Goal: Task Accomplishment & Management: Manage account settings

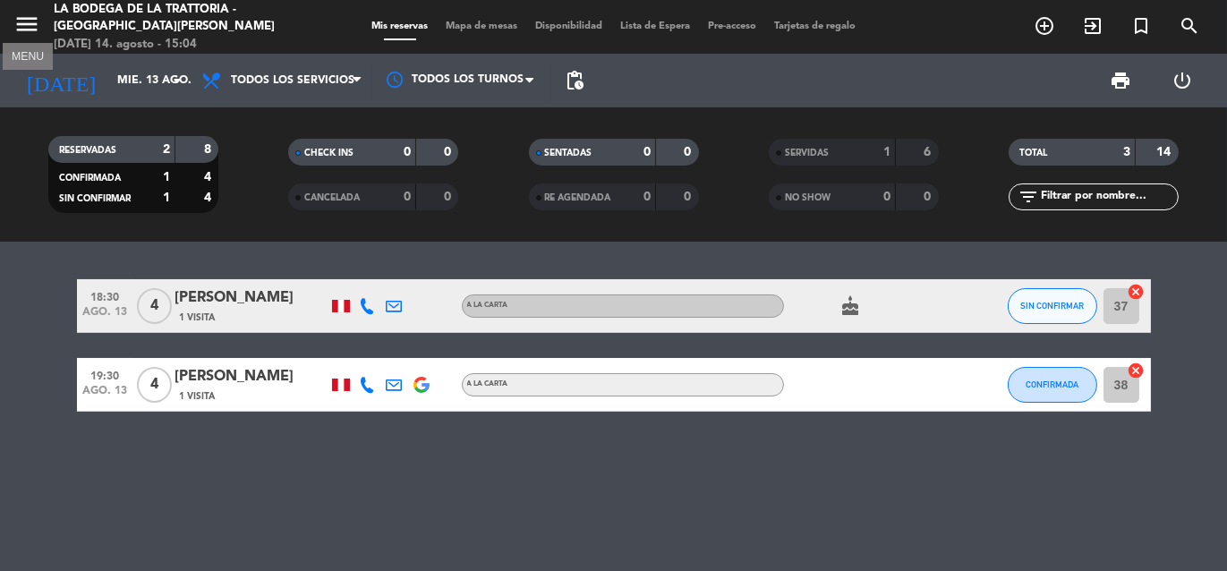
click at [13, 13] on icon "menu" at bounding box center [26, 24] width 27 height 27
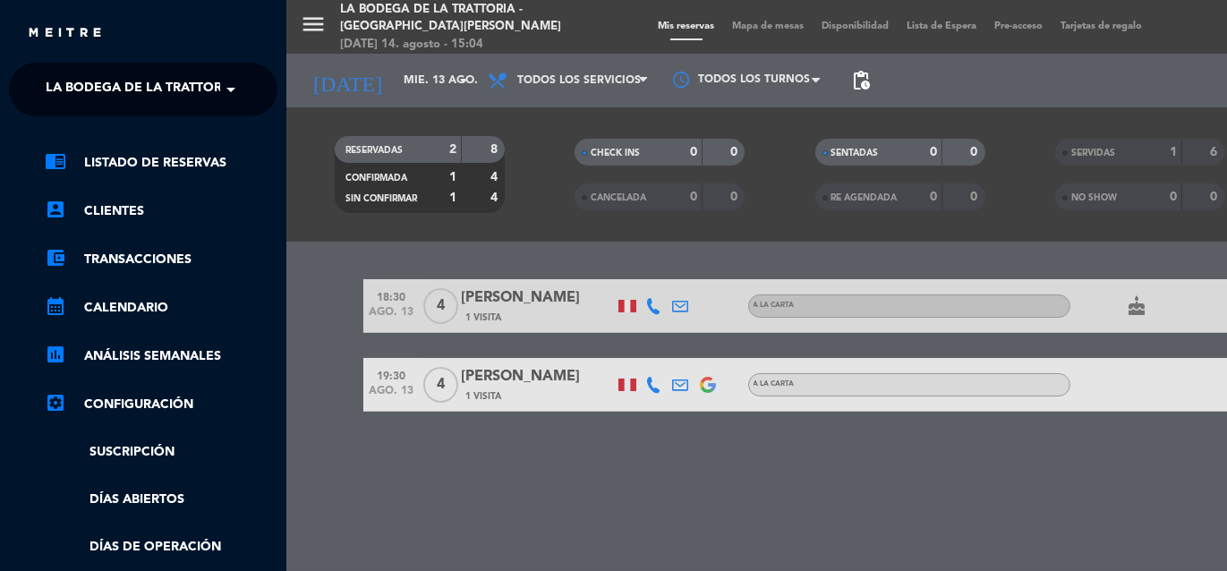
click at [148, 98] on span "La Bodega de la Trattoria - [GEOGRAPHIC_DATA][PERSON_NAME]" at bounding box center [264, 90] width 436 height 38
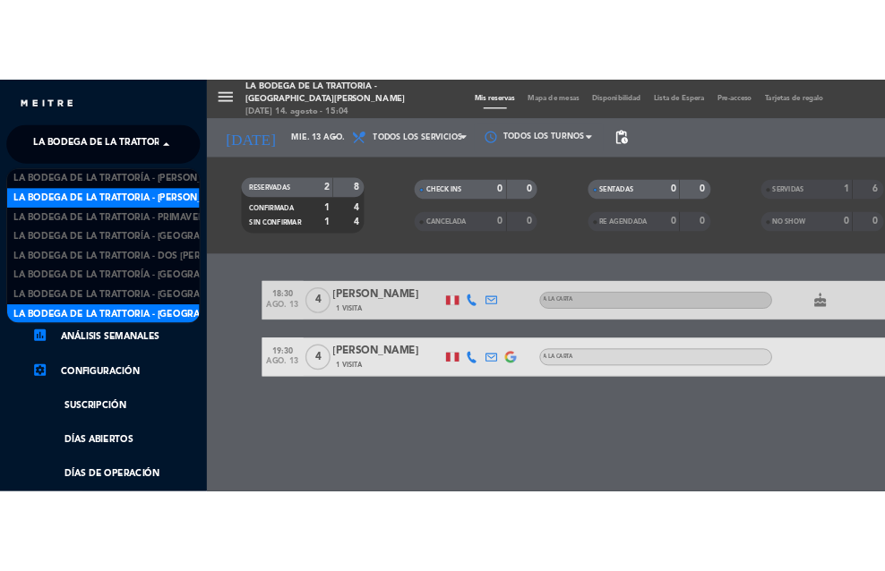
scroll to position [2, 0]
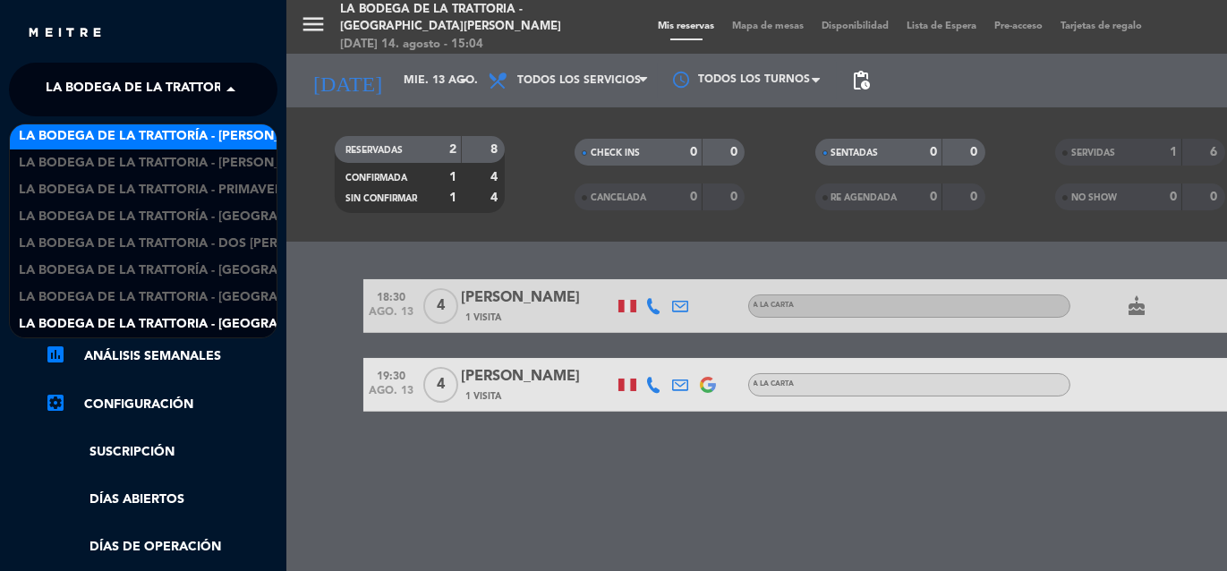
click at [200, 135] on span "La Bodega de la Trattoría - [PERSON_NAME]" at bounding box center [171, 136] width 304 height 21
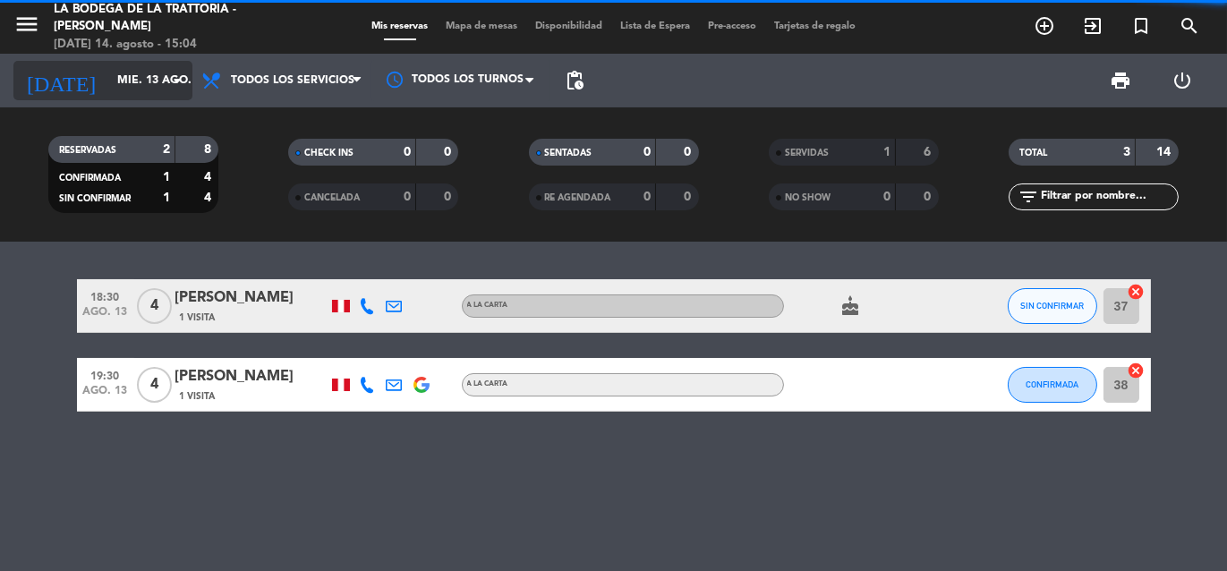
click at [163, 85] on input "mié. 13 ago." at bounding box center [183, 80] width 151 height 30
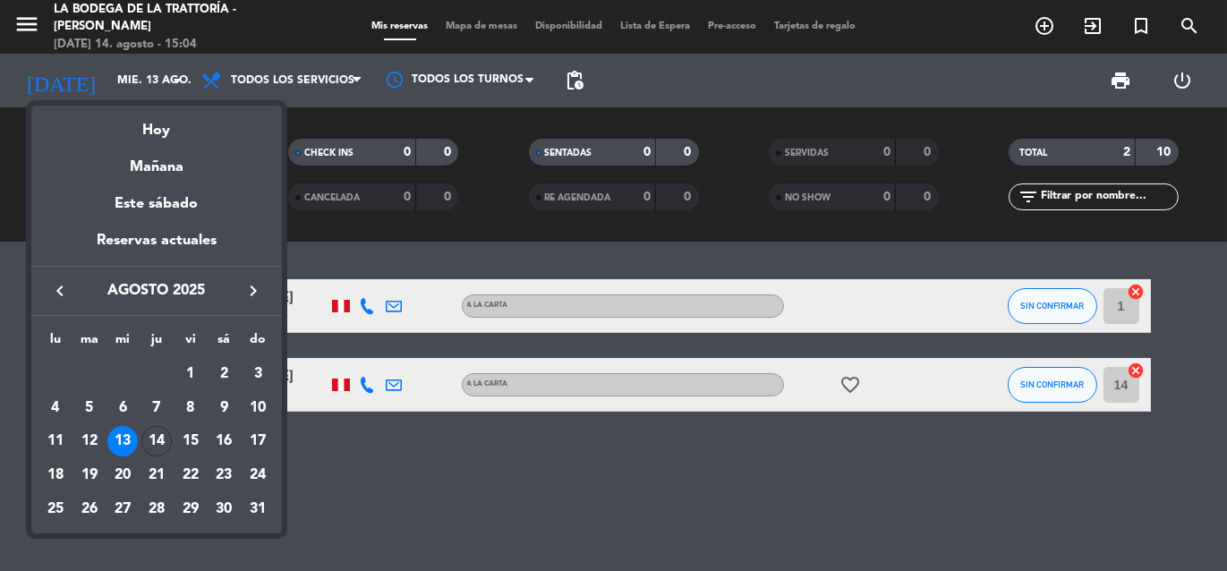
click at [156, 441] on div "14" at bounding box center [156, 441] width 30 height 30
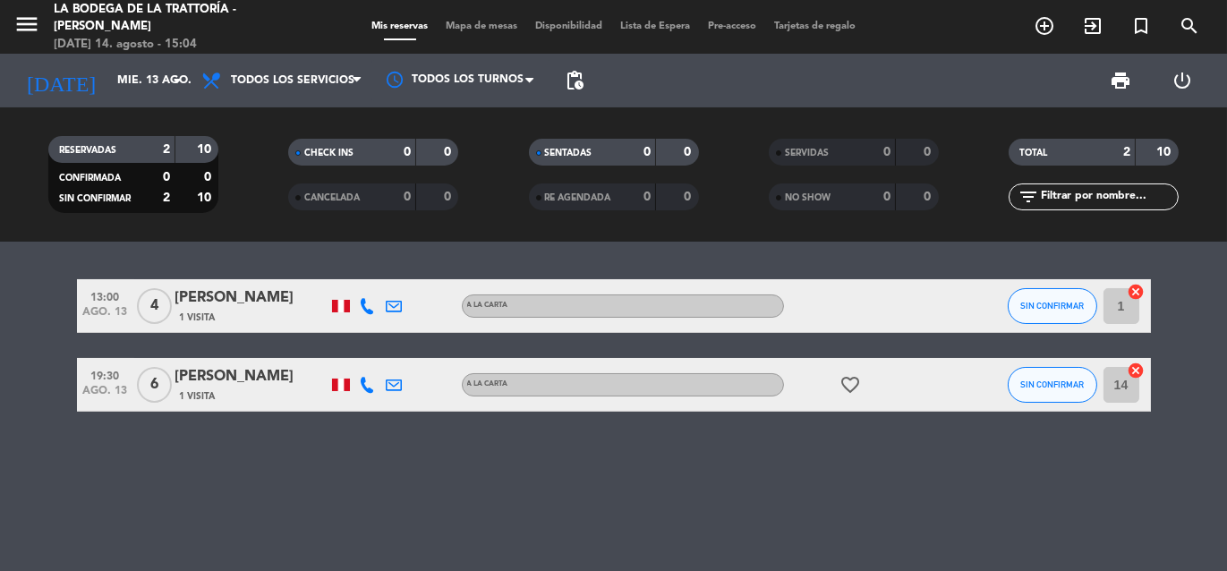
type input "jue. 14 ago."
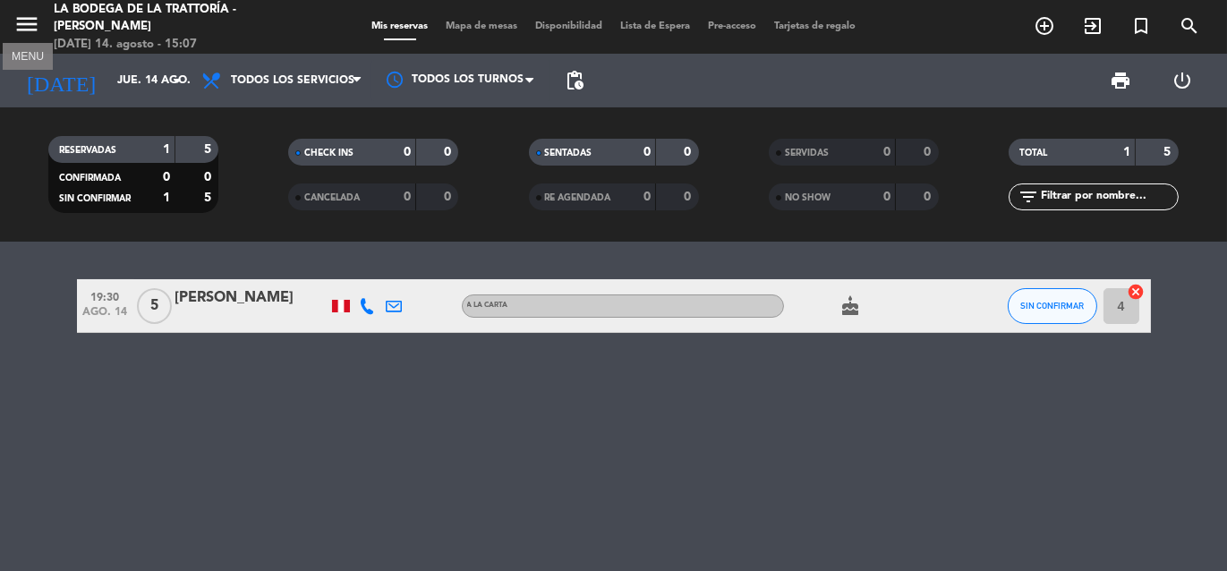
click at [38, 18] on icon "menu" at bounding box center [26, 24] width 27 height 27
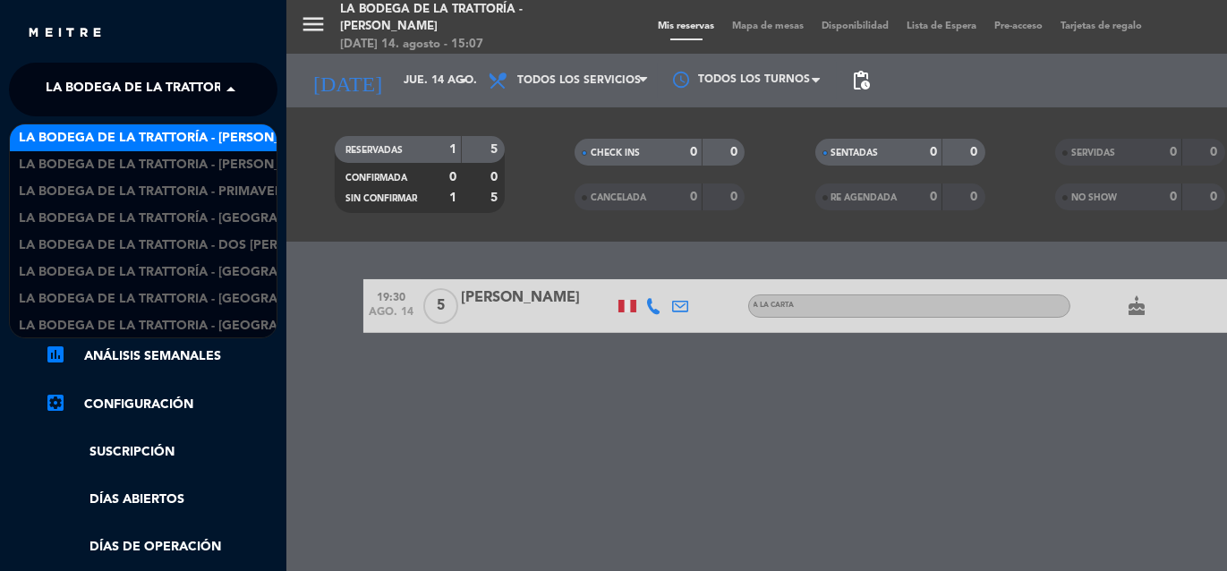
click at [133, 81] on span "La Bodega de la Trattoría - [PERSON_NAME]" at bounding box center [198, 90] width 304 height 38
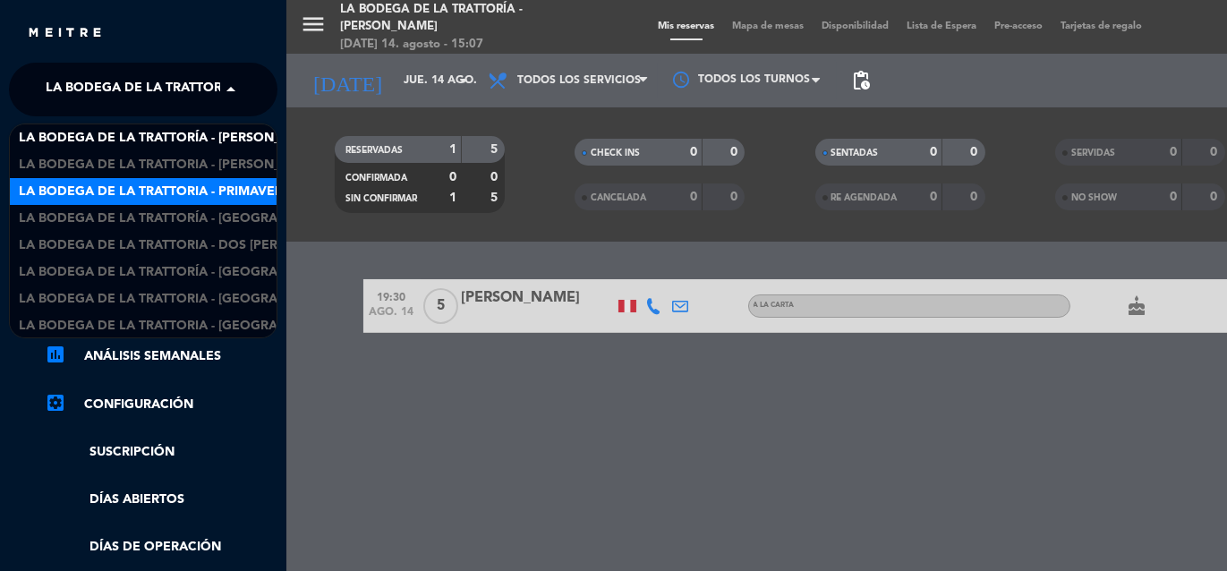
drag, startPoint x: 134, startPoint y: 163, endPoint x: 134, endPoint y: 179, distance: 16.1
click at [134, 179] on div "La Bodega de la Trattoría - [PERSON_NAME] La Bodega de la Trattoria - [PERSON_N…" at bounding box center [143, 231] width 267 height 215
click at [134, 179] on div "La Bodega de la Trattoria - Primavera" at bounding box center [143, 191] width 267 height 27
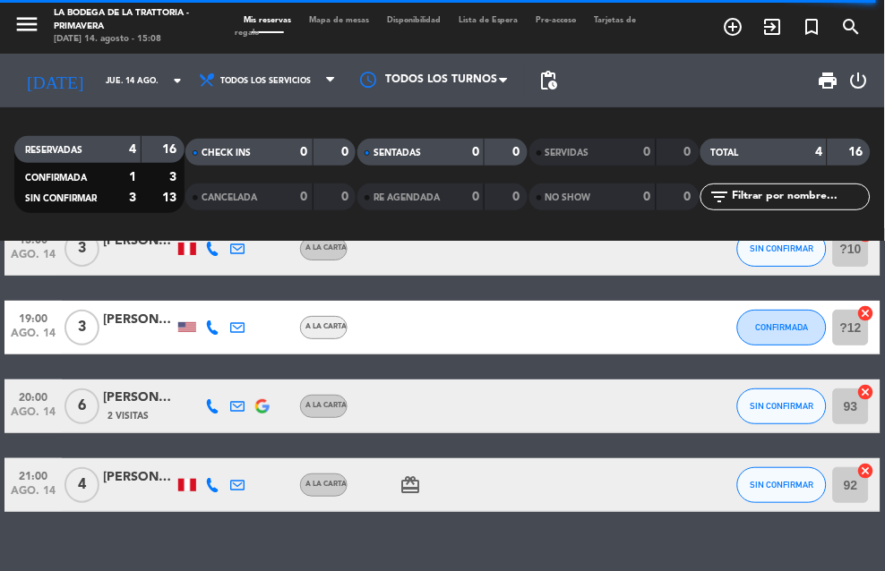
scroll to position [86, 0]
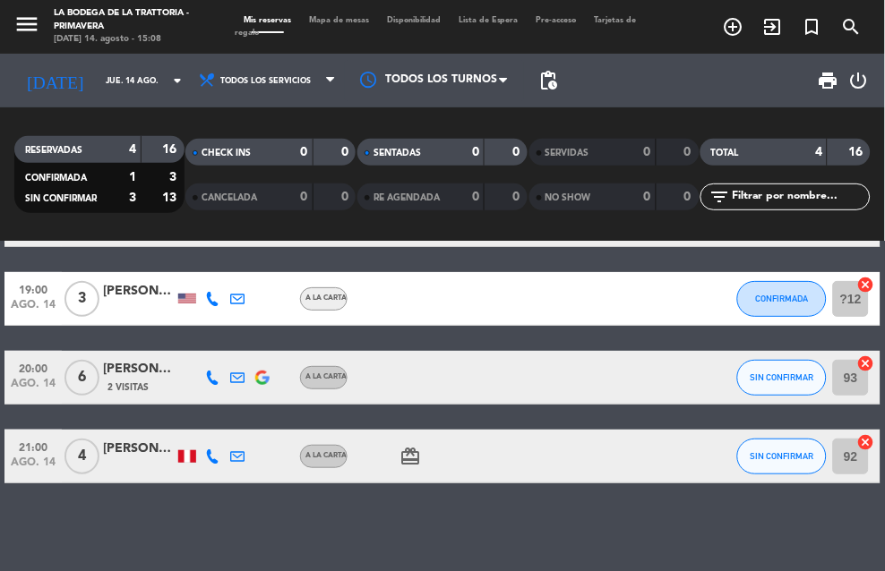
drag, startPoint x: 422, startPoint y: 228, endPoint x: 212, endPoint y: 175, distance: 216.3
click at [410, 227] on div "RESERVADAS 4 16 CONFIRMADA 1 3 SIN CONFIRMAR 3 13 CHECK INS 0 0 CANCELADA 0 0 S…" at bounding box center [442, 174] width 885 height 134
click at [41, 22] on span "menu" at bounding box center [33, 26] width 40 height 41
click at [37, 25] on icon "menu" at bounding box center [26, 24] width 27 height 27
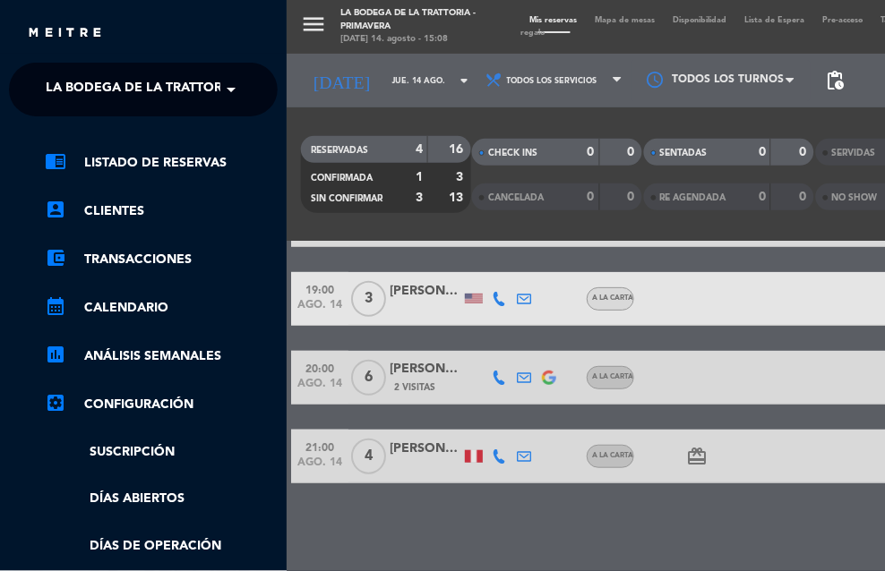
click at [99, 76] on span "La Bodega de la Trattoria - Primavera" at bounding box center [182, 90] width 273 height 38
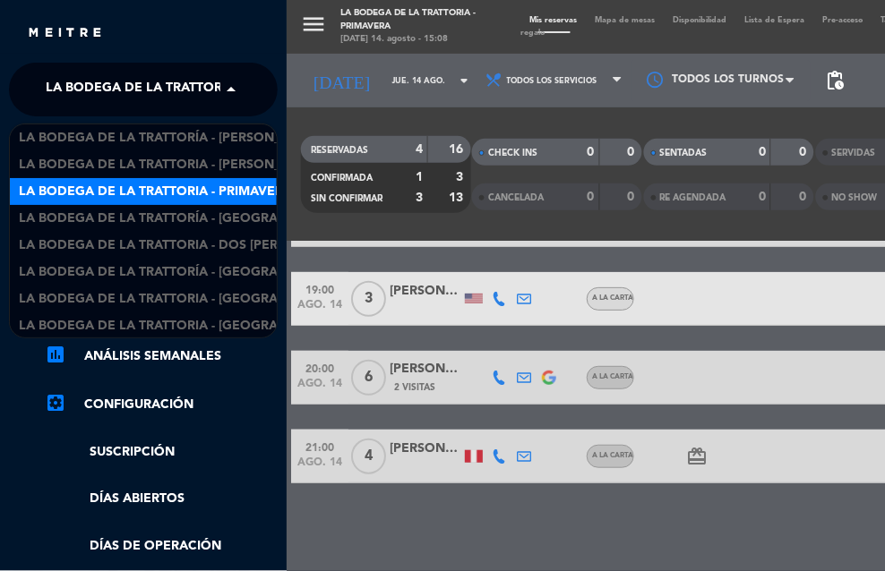
scroll to position [2, 0]
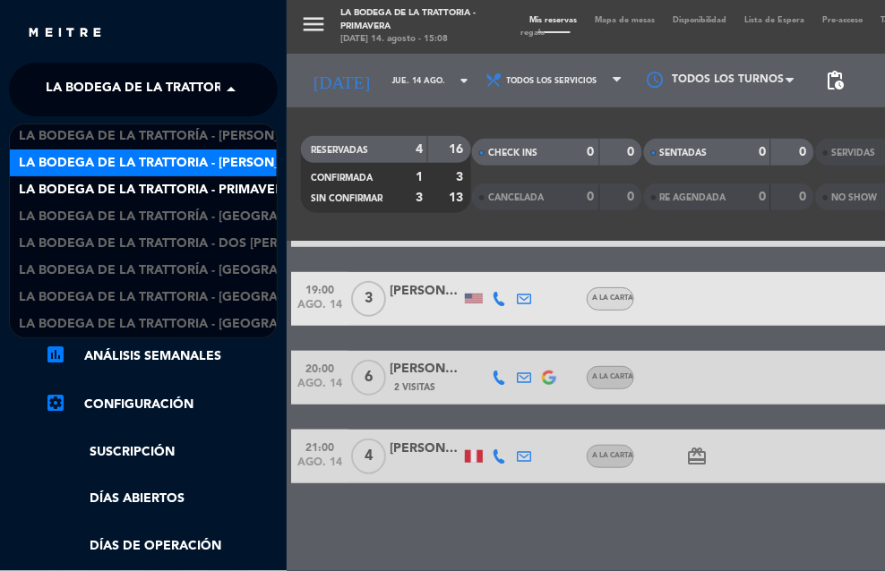
click at [137, 154] on span "La Bodega de la Trattoria - [PERSON_NAME]" at bounding box center [171, 163] width 304 height 21
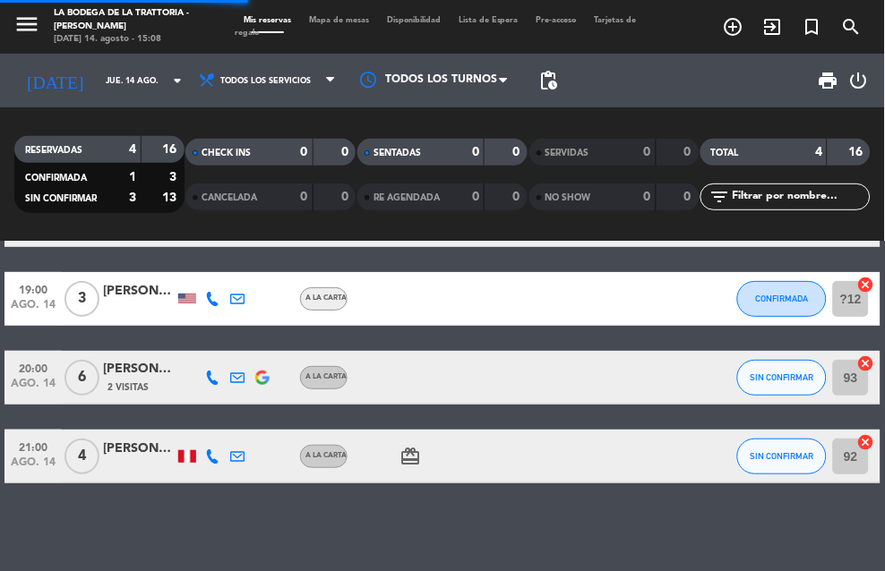
scroll to position [0, 0]
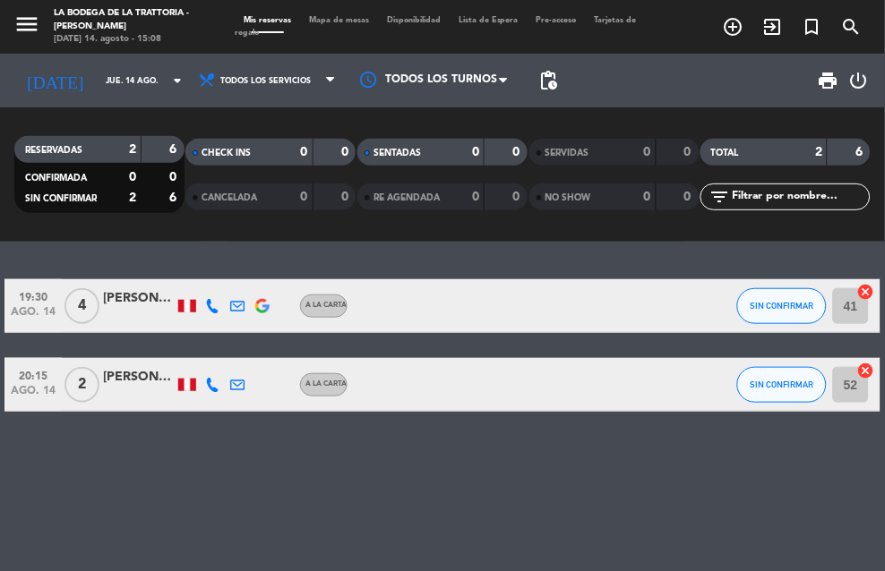
click at [418, 444] on div "19:30 [DATE] 4 [PERSON_NAME] Colonia [PERSON_NAME] A la carta SIN CONFIRMAR 41 …" at bounding box center [442, 406] width 885 height 329
click at [422, 463] on div "19:30 [DATE] 4 [PERSON_NAME] Colonia [PERSON_NAME] A la carta SIN CONFIRMAR 41 …" at bounding box center [442, 406] width 885 height 329
click at [426, 432] on div "19:30 [DATE] 4 [PERSON_NAME] Colonia [PERSON_NAME] A la carta SIN CONFIRMAR 41 …" at bounding box center [442, 406] width 885 height 329
click at [49, 20] on span "menu" at bounding box center [33, 26] width 40 height 41
click at [31, 20] on icon "menu" at bounding box center [26, 24] width 27 height 27
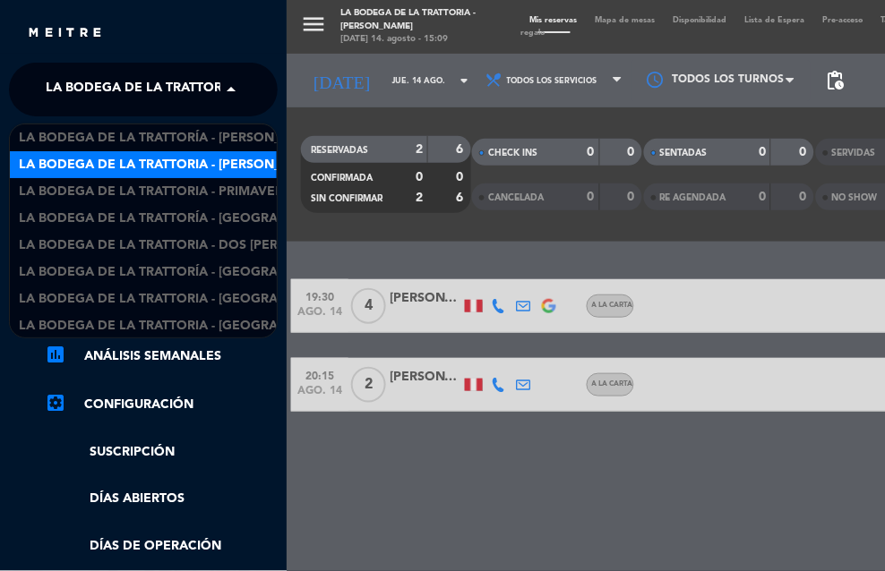
click at [145, 81] on span "La Bodega de la Trattoria - [PERSON_NAME]" at bounding box center [198, 90] width 304 height 38
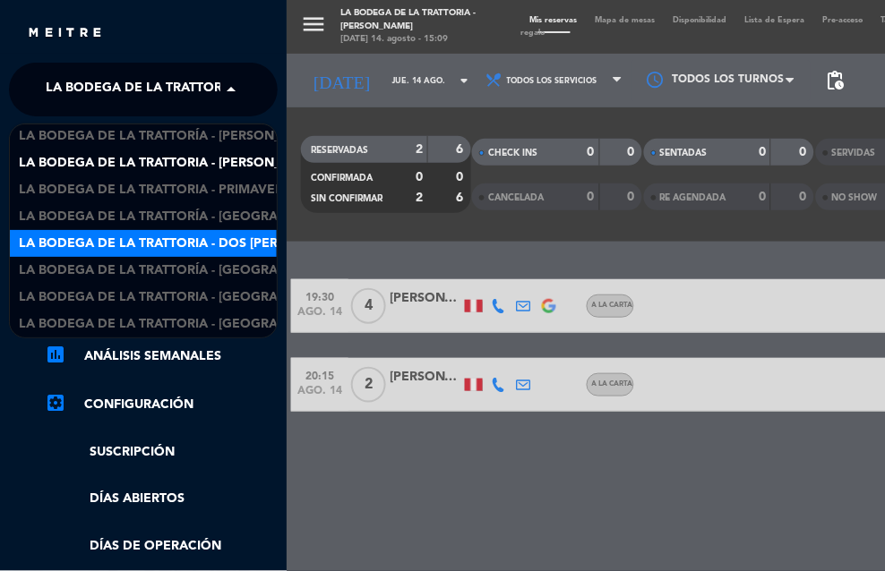
click at [125, 251] on span "La Bodega de la Trattoria - Dos [PERSON_NAME]" at bounding box center [186, 244] width 335 height 21
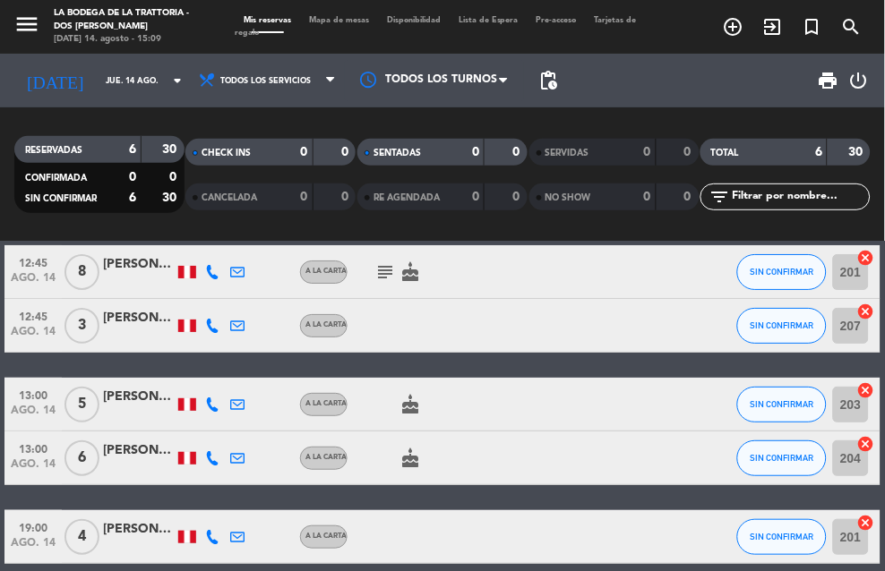
scroll to position [0, 0]
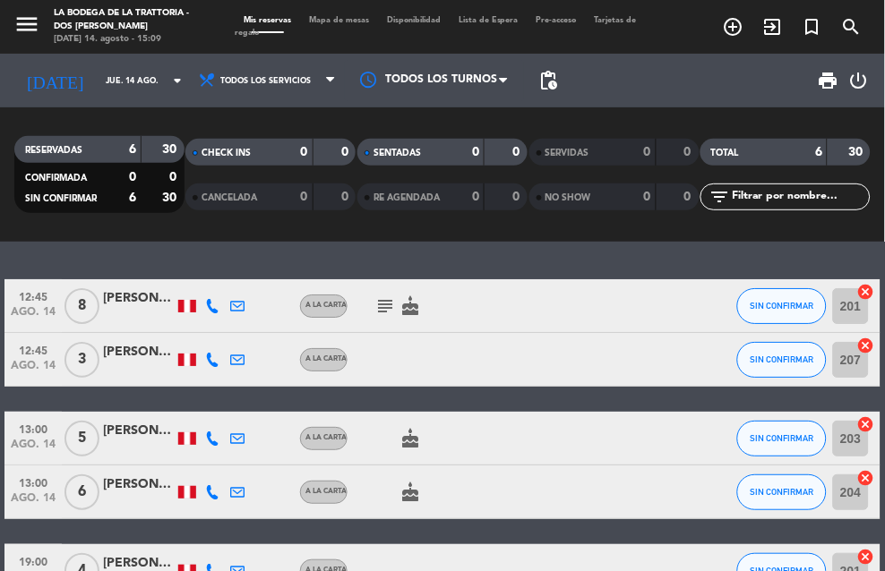
click at [547, 253] on div "12:45 [DATE] 8 [PERSON_NAME] A la carta subject cake SIN CONFIRMAR 201 cancel 1…" at bounding box center [442, 406] width 885 height 329
click at [467, 244] on div "12:45 [DATE] 8 [PERSON_NAME] A la carta subject cake SIN CONFIRMAR 201 cancel 1…" at bounding box center [442, 406] width 885 height 329
click at [351, 249] on div "12:45 [DATE] 8 [PERSON_NAME] A la carta subject cake SIN CONFIRMAR 201 cancel 1…" at bounding box center [442, 406] width 885 height 329
click at [363, 255] on div "12:45 [DATE] 8 [PERSON_NAME] A la carta subject cake SIN CONFIRMAR 201 cancel 1…" at bounding box center [442, 406] width 885 height 329
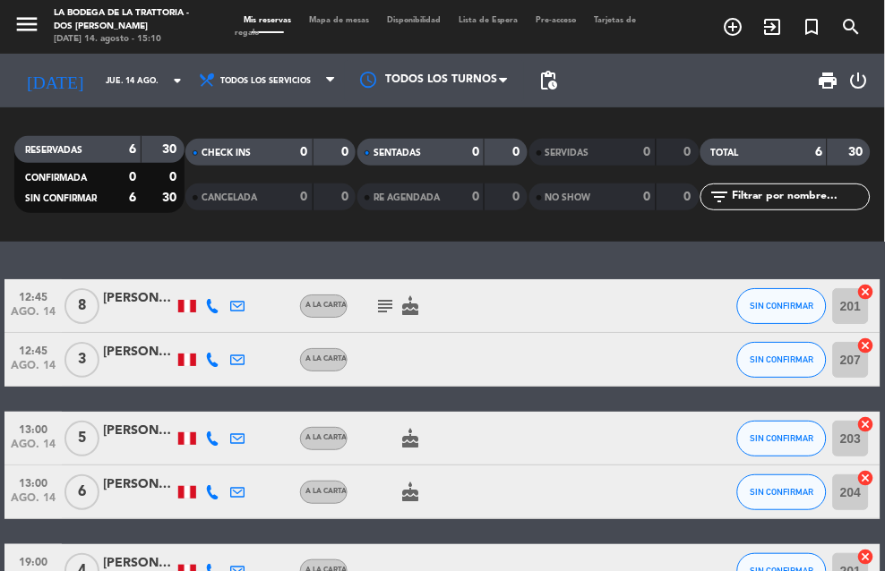
click at [441, 254] on div "12:45 [DATE] 8 [PERSON_NAME] A la carta subject cake SIN CONFIRMAR 201 cancel 1…" at bounding box center [442, 406] width 885 height 329
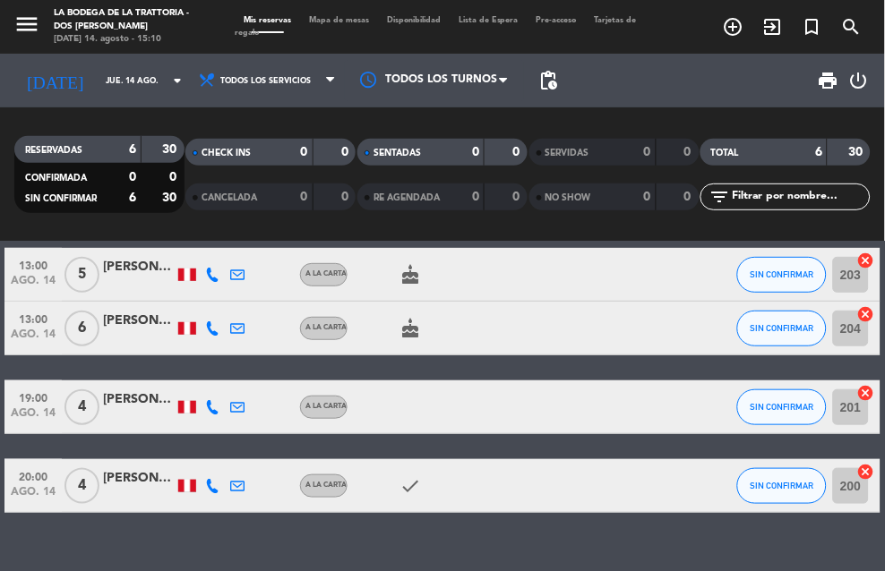
scroll to position [193, 0]
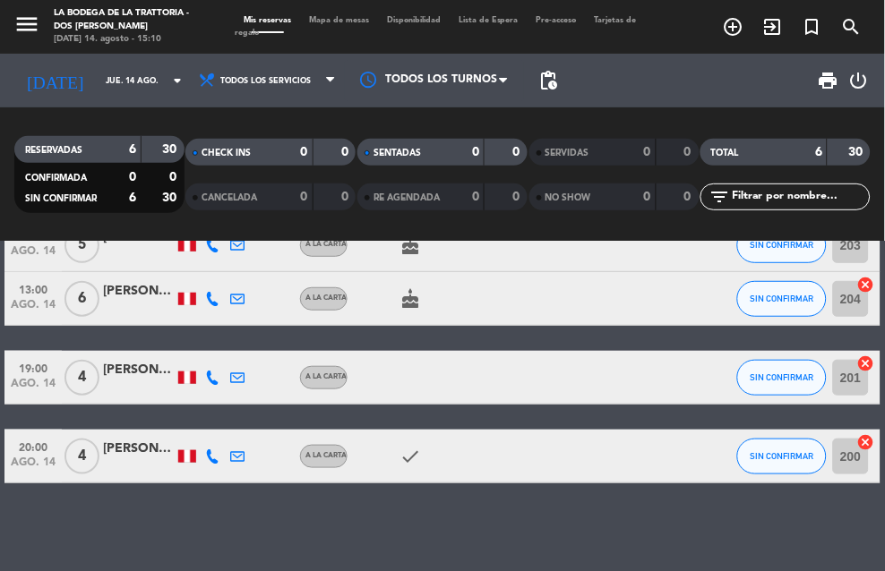
click at [381, 219] on div "SENTADAS 0 0 RE AGENDADA 0 0" at bounding box center [442, 174] width 172 height 98
click at [9, 28] on div "menu La Bodega de la Trattoria - Dos [PERSON_NAME] [DATE] 14. agosto - 15:10" at bounding box center [110, 26] width 221 height 41
click at [38, 20] on icon "menu" at bounding box center [26, 24] width 27 height 27
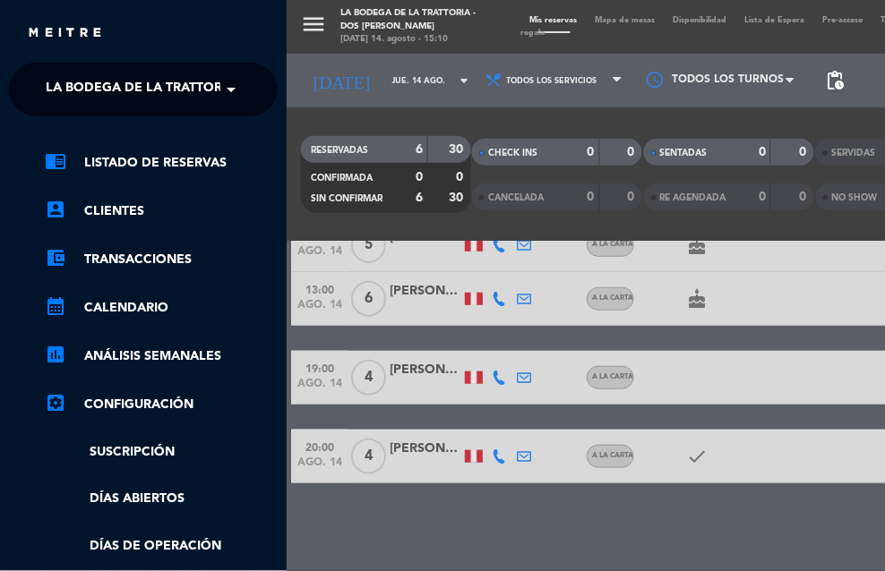
click at [154, 75] on span "La Bodega de la Trattoria - Dos [PERSON_NAME]" at bounding box center [213, 90] width 335 height 38
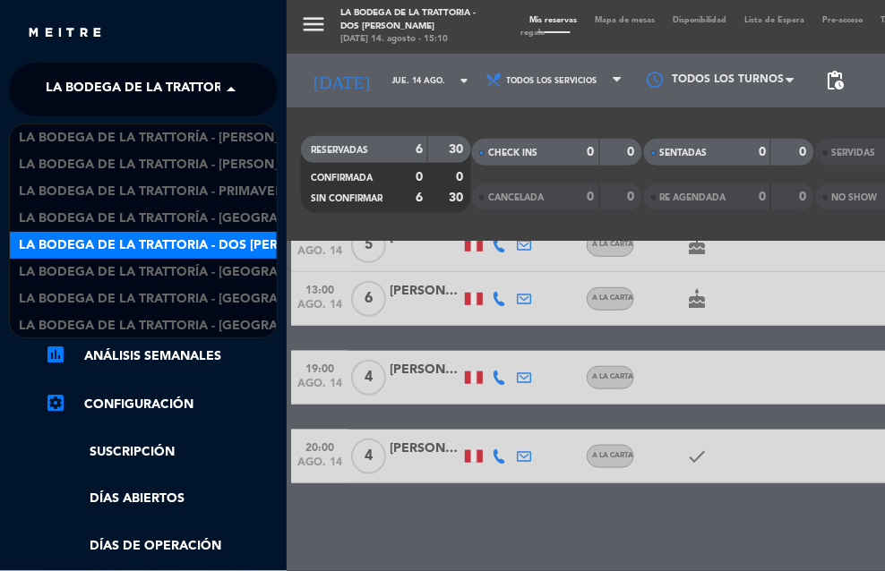
scroll to position [2, 0]
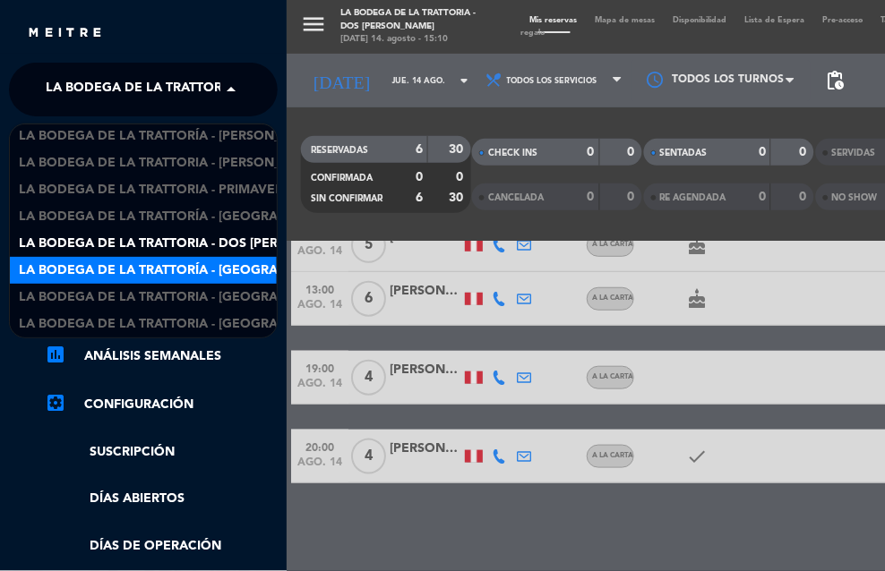
drag, startPoint x: 155, startPoint y: 253, endPoint x: 148, endPoint y: 266, distance: 14.4
click at [148, 266] on div "La Bodega de la Trattoría - [PERSON_NAME] La Bodega de la Trattoria - [PERSON_N…" at bounding box center [143, 230] width 267 height 215
click at [148, 266] on span "La Bodega de la Trattoría - [GEOGRAPHIC_DATA][PERSON_NAME]" at bounding box center [237, 271] width 436 height 21
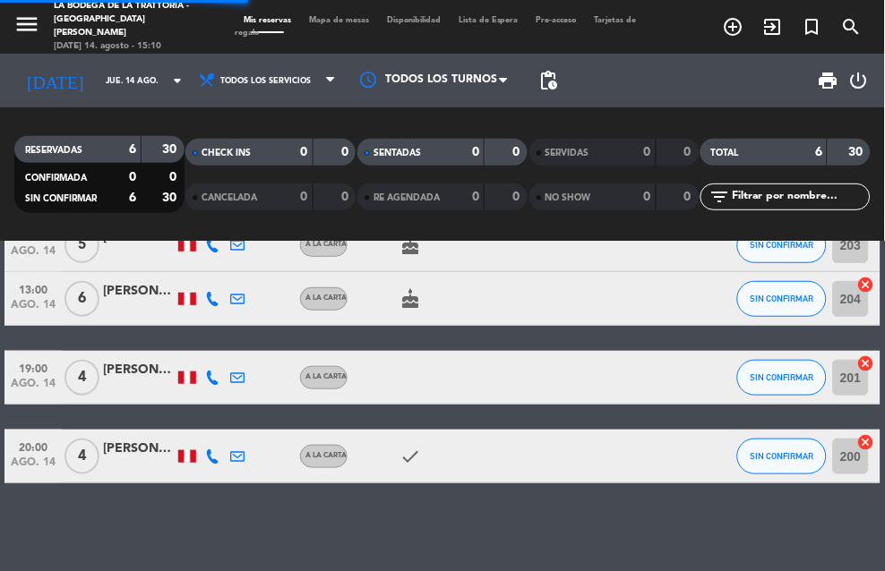
scroll to position [0, 0]
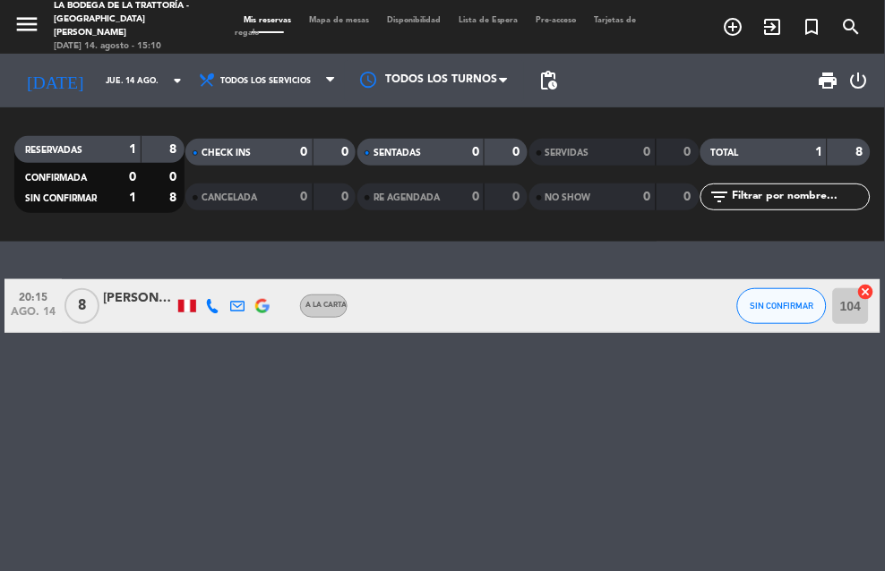
click at [405, 256] on div "20:15 [DATE] 8 [PERSON_NAME] [PERSON_NAME] A la carta SIN CONFIRMAR 104 cancel" at bounding box center [442, 406] width 885 height 329
drag, startPoint x: 400, startPoint y: 258, endPoint x: 374, endPoint y: 220, distance: 45.7
click at [400, 258] on div "20:15 [DATE] 8 [PERSON_NAME] [PERSON_NAME] A la carta SIN CONFIRMAR 104 cancel" at bounding box center [442, 406] width 885 height 329
click at [37, 25] on icon "menu" at bounding box center [26, 24] width 27 height 27
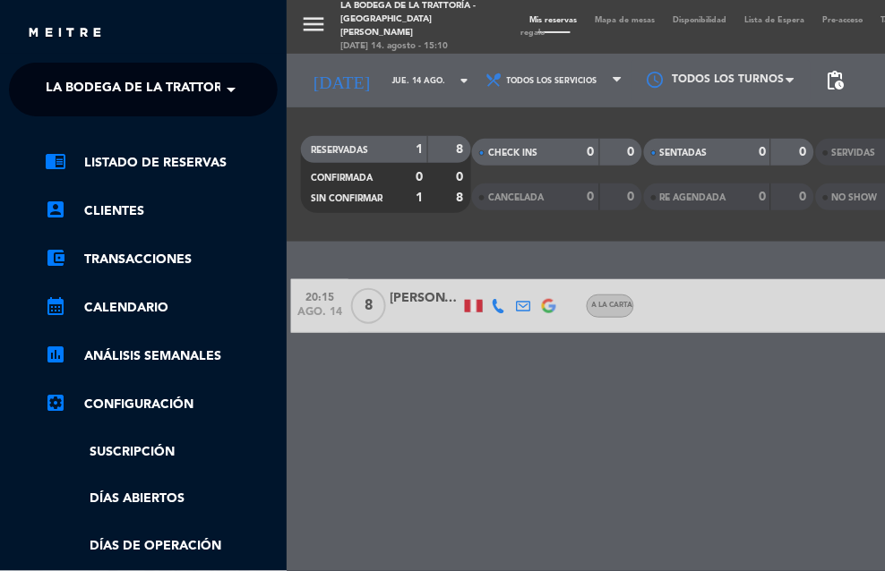
drag, startPoint x: 261, startPoint y: 94, endPoint x: 229, endPoint y: 90, distance: 32.4
click at [261, 94] on ng-select "× La Bodega de la Trattoría - [DATE][PERSON_NAME] ×" at bounding box center [143, 90] width 269 height 54
click at [225, 90] on span at bounding box center [235, 90] width 30 height 38
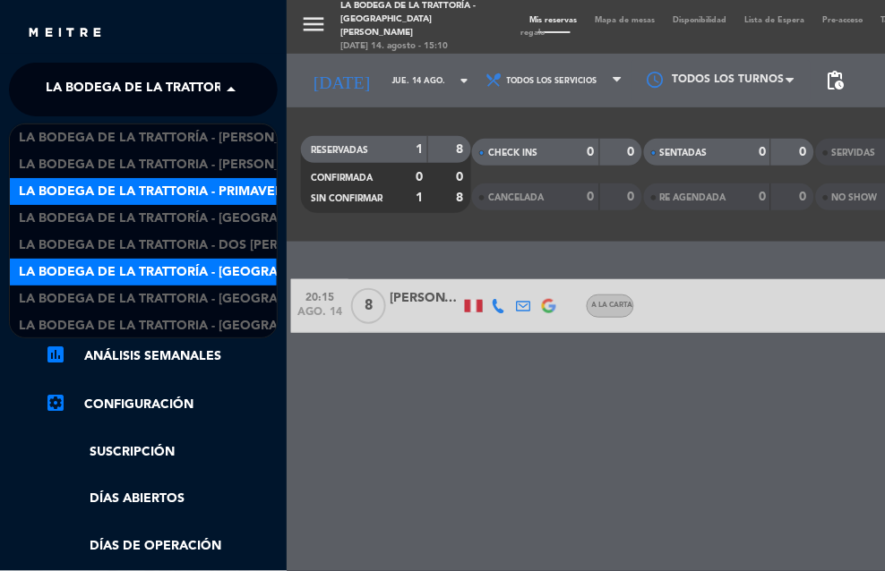
scroll to position [2, 0]
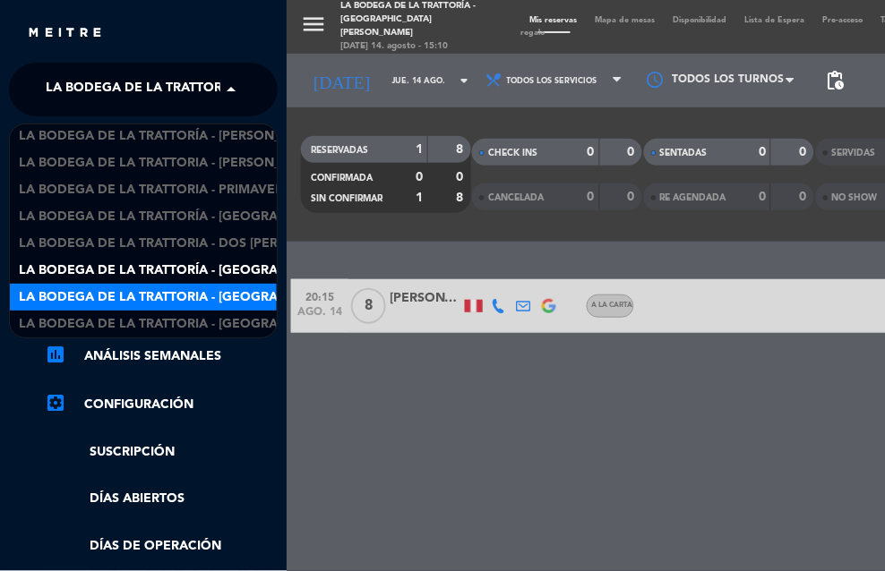
click at [164, 290] on div "La Bodega de la Trattoría - [PERSON_NAME] La Bodega de la Trattoria - [PERSON_N…" at bounding box center [143, 230] width 267 height 215
click at [163, 290] on span "La Bodega de la Trattoria - [GEOGRAPHIC_DATA]" at bounding box center [185, 297] width 332 height 21
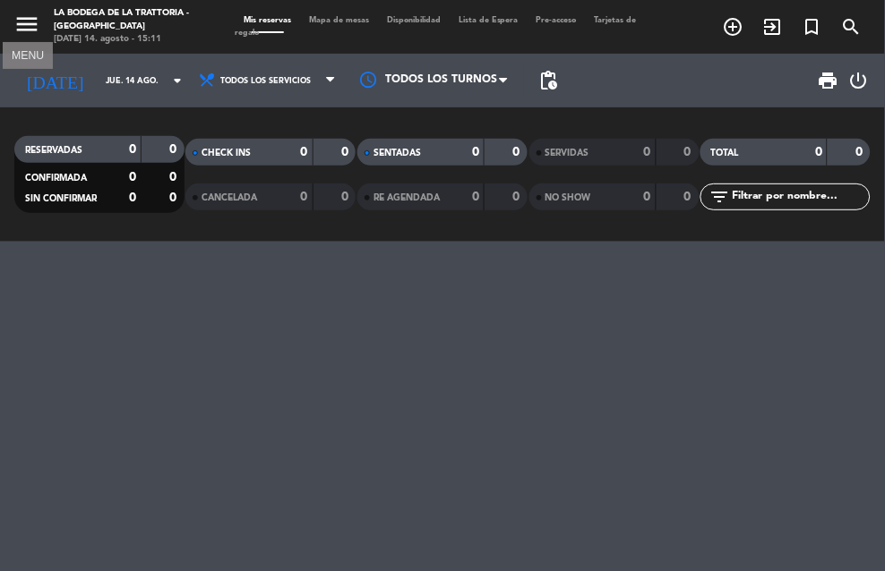
click at [31, 27] on icon "menu" at bounding box center [26, 24] width 27 height 27
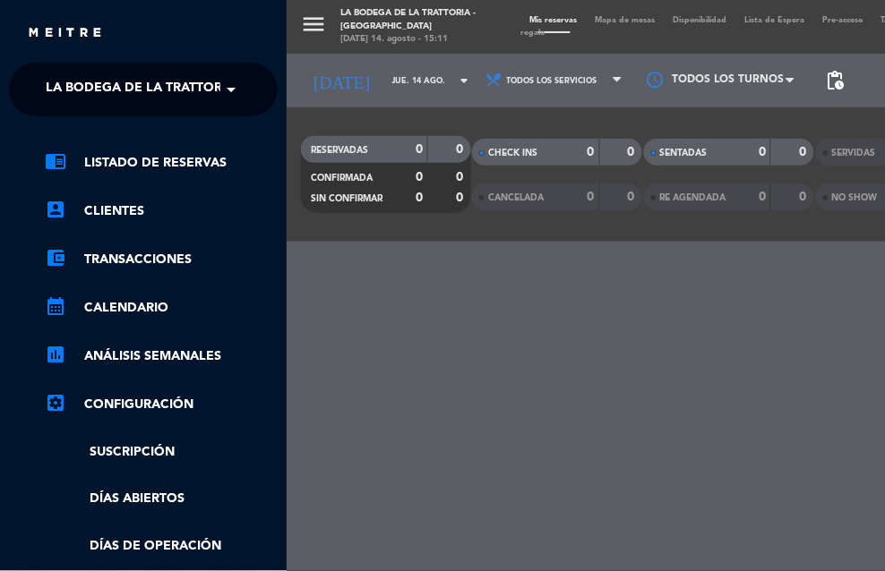
click at [179, 112] on ng-select "× La Bodega de la Trattoria - Mega Plaza ×" at bounding box center [143, 90] width 269 height 54
click at [177, 100] on span "La Bodega de la Trattoria - [GEOGRAPHIC_DATA]" at bounding box center [212, 90] width 332 height 38
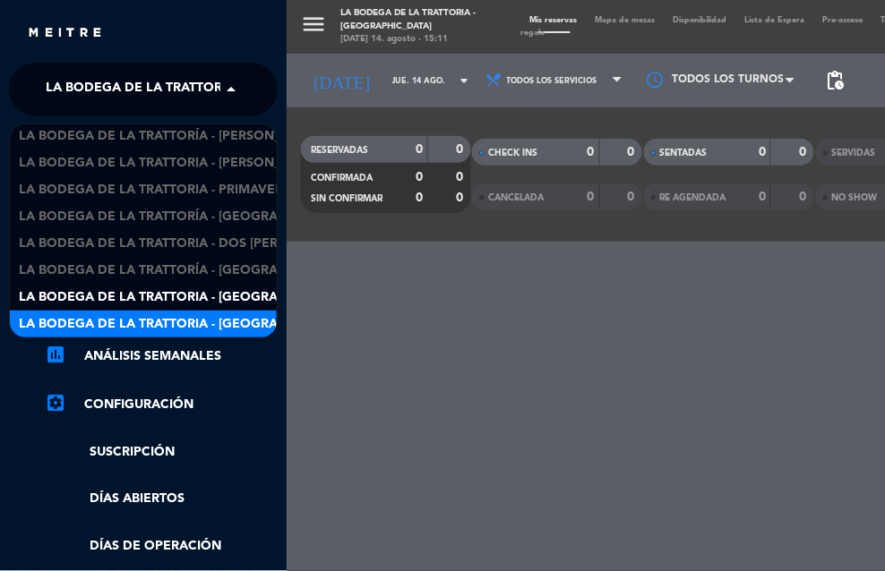
click at [131, 312] on div "La Bodega de la Trattoria - [GEOGRAPHIC_DATA][PERSON_NAME]" at bounding box center [143, 324] width 267 height 27
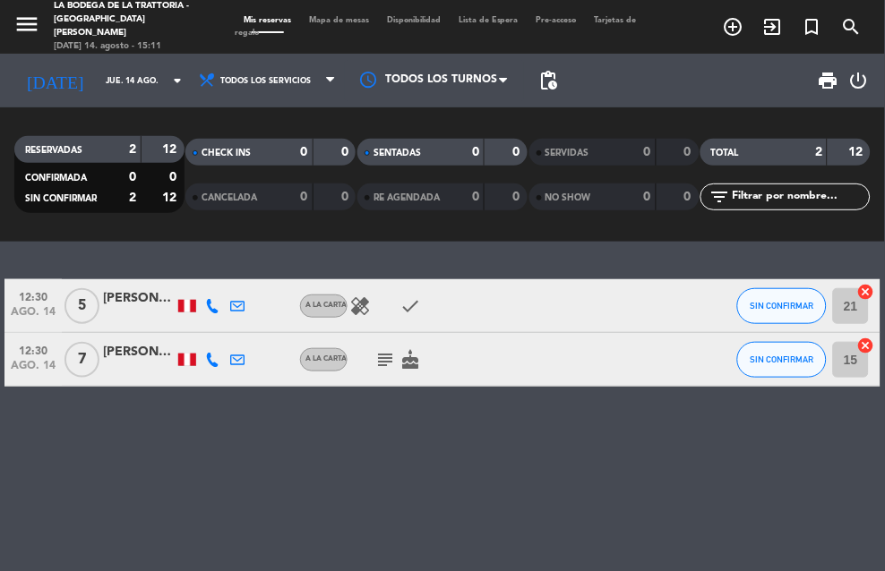
click at [395, 423] on div "12:30 [DATE] 5 [PERSON_NAME] A la carta healing check SIN CONFIRMAR 21 cancel 1…" at bounding box center [442, 406] width 885 height 329
click at [482, 434] on div "12:30 [DATE] 5 [PERSON_NAME] A la carta healing check SIN CONFIRMAR 21 cancel 1…" at bounding box center [442, 406] width 885 height 329
click at [486, 235] on div "RESERVADAS 2 12 CONFIRMADA 0 0 SIN CONFIRMAR 2 12 CHECK INS 0 0 CANCELADA 0 0 S…" at bounding box center [442, 174] width 885 height 134
